Goal: Task Accomplishment & Management: Manage account settings

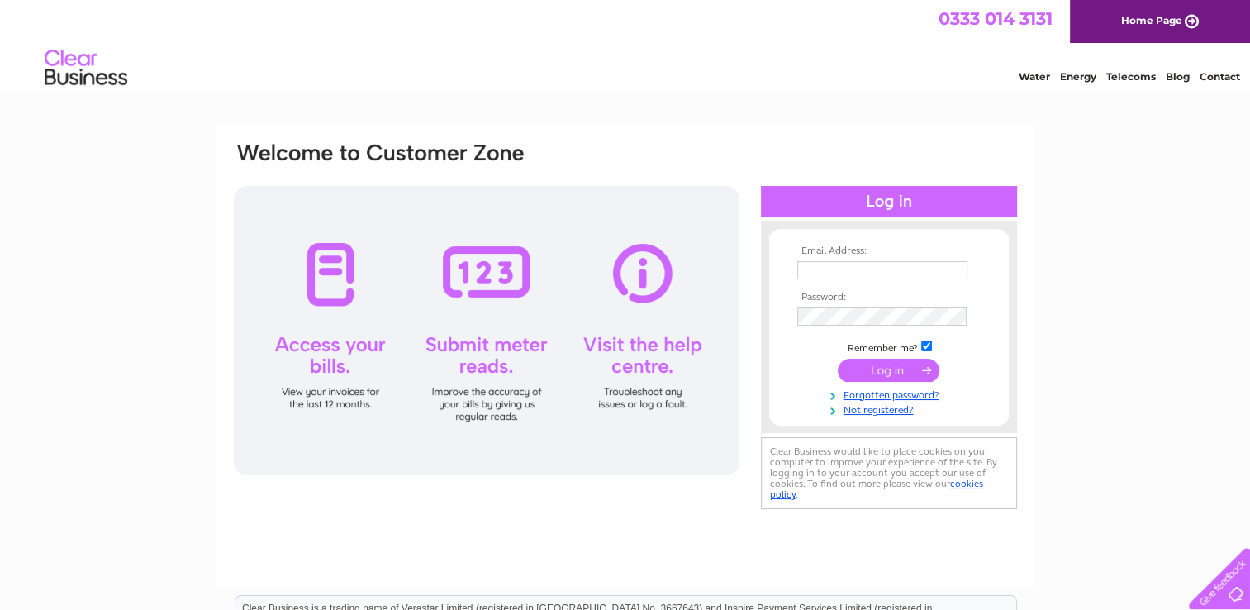
type input "[PERSON_NAME][EMAIL_ADDRESS][DOMAIN_NAME]"
click at [891, 368] on input "submit" at bounding box center [889, 370] width 102 height 23
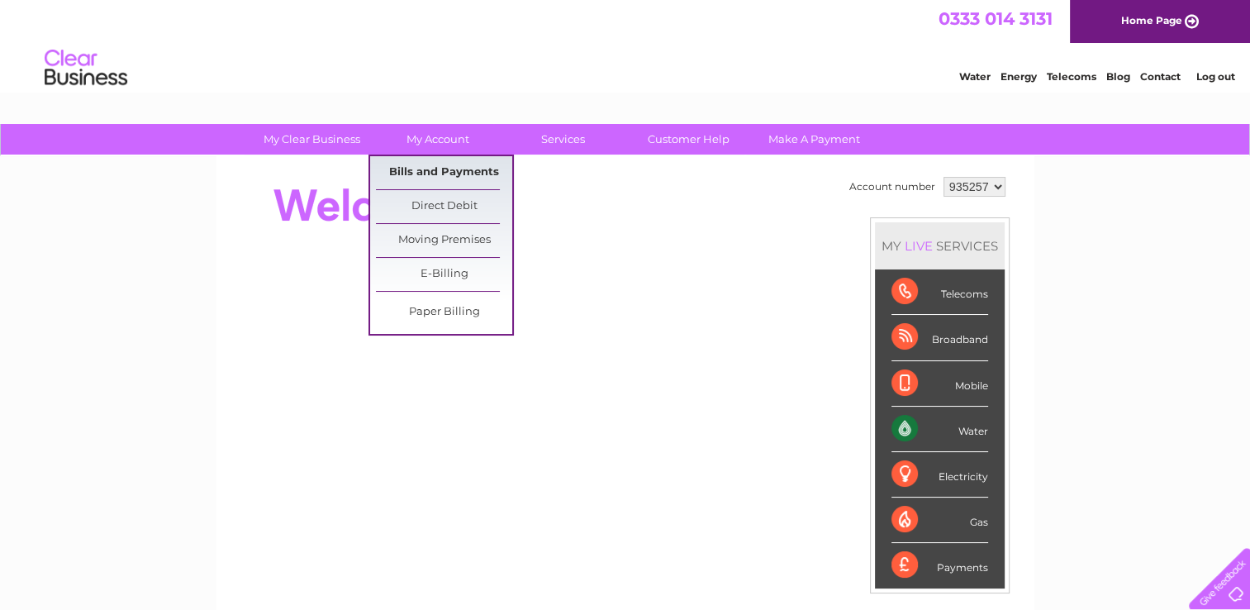
click at [406, 175] on link "Bills and Payments" at bounding box center [444, 172] width 136 height 33
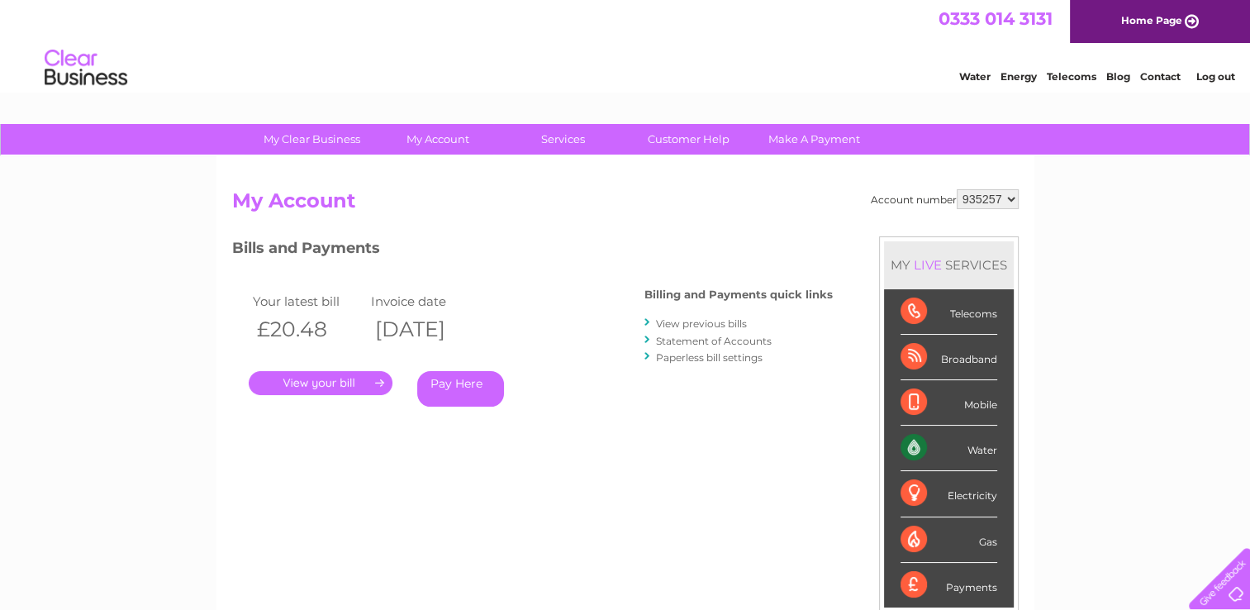
click at [317, 385] on link "." at bounding box center [321, 383] width 144 height 24
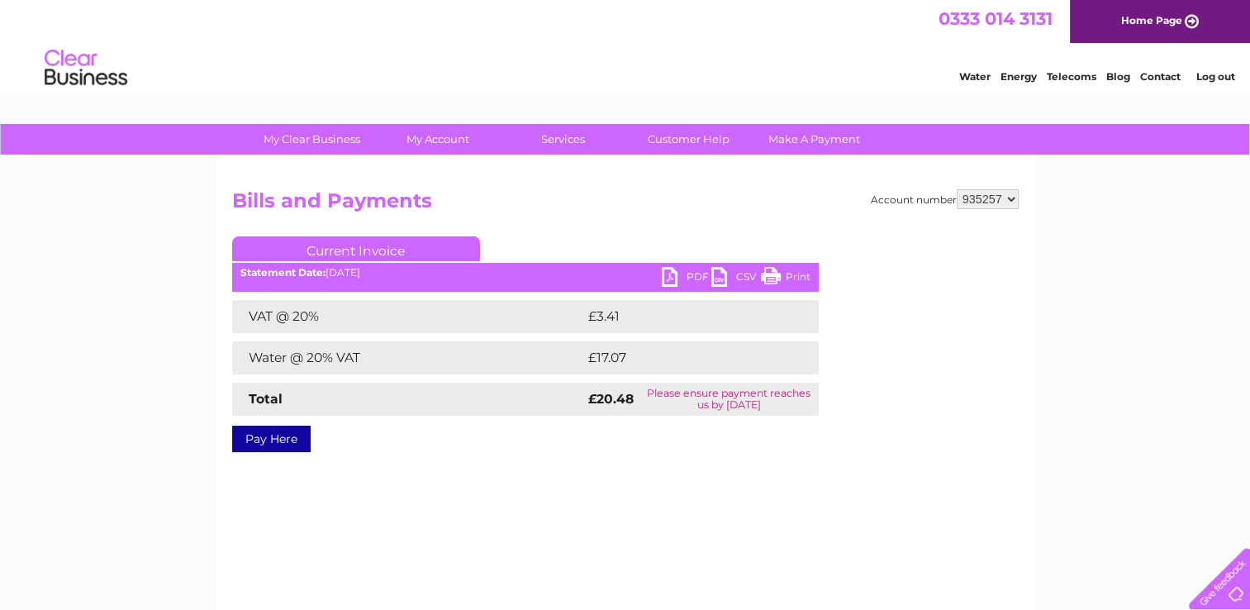
click at [667, 277] on link "PDF" at bounding box center [687, 279] width 50 height 24
click at [1209, 70] on link "Log out" at bounding box center [1214, 76] width 39 height 12
